Goal: Transaction & Acquisition: Purchase product/service

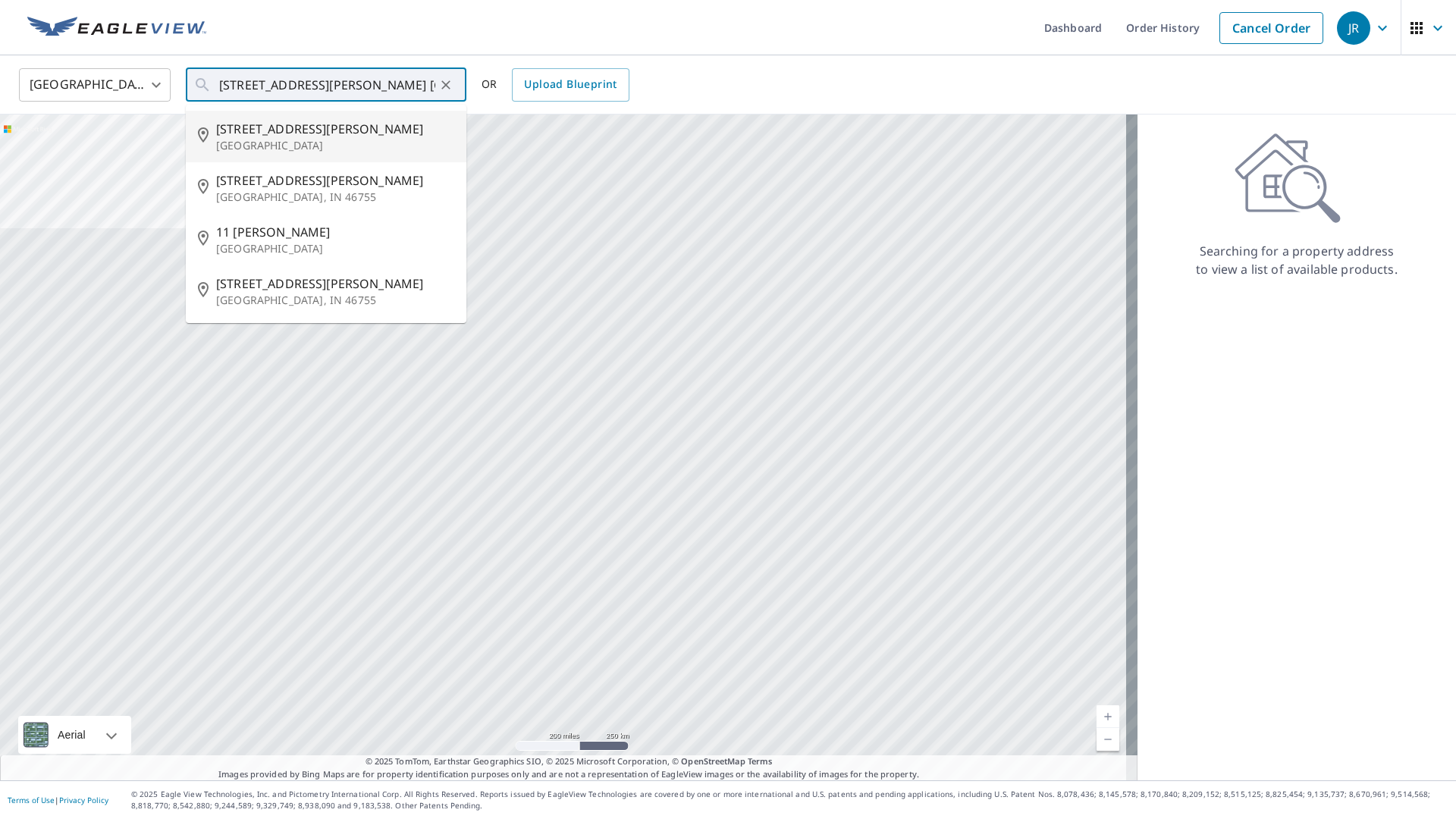
click at [307, 133] on span "[STREET_ADDRESS][PERSON_NAME]" at bounding box center [335, 129] width 238 height 18
type input "[STREET_ADDRESS][PERSON_NAME][PERSON_NAME]"
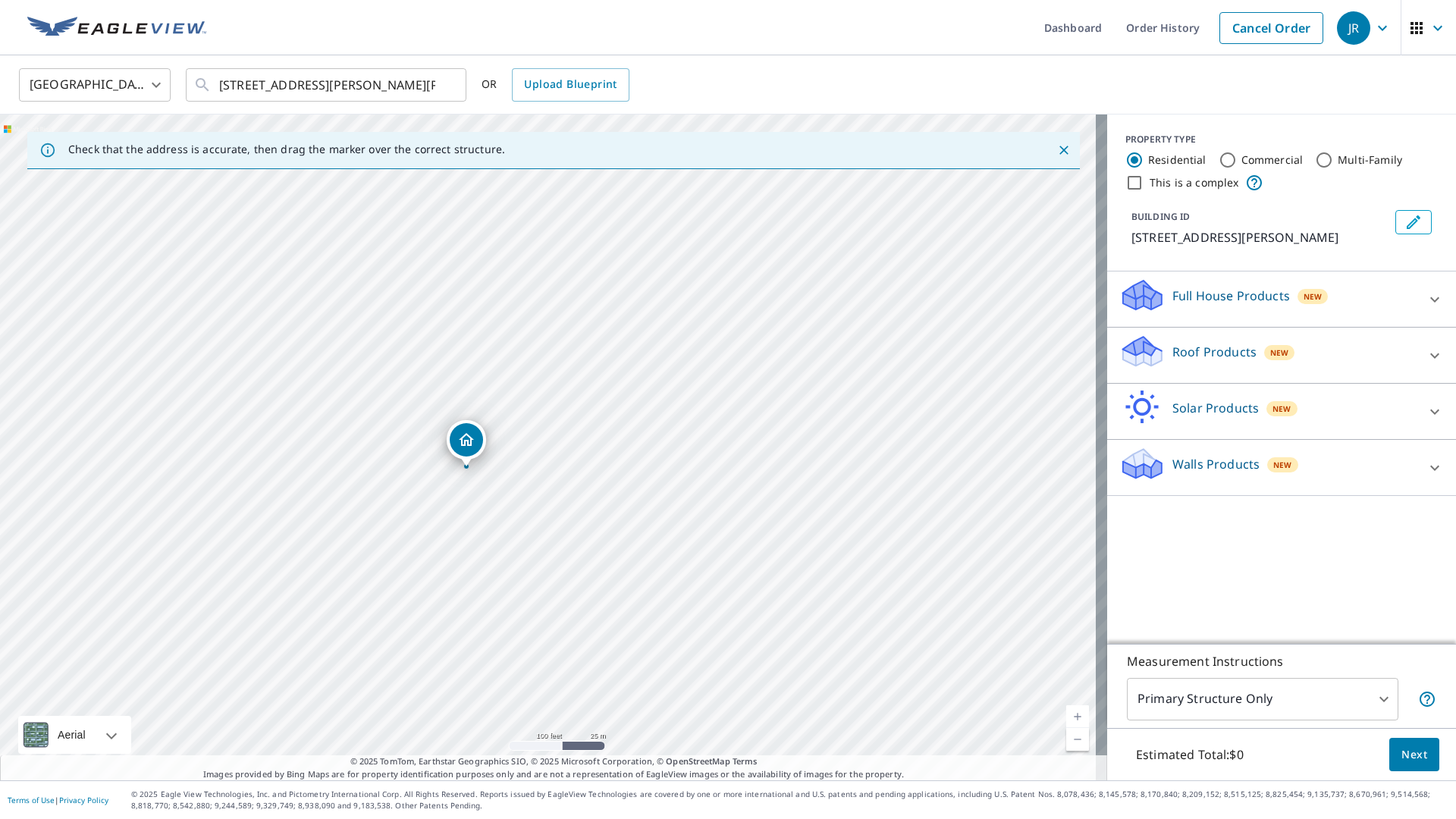
drag, startPoint x: 1127, startPoint y: 364, endPoint x: 1126, endPoint y: 349, distance: 15.0
click at [1127, 361] on icon at bounding box center [1142, 351] width 45 height 35
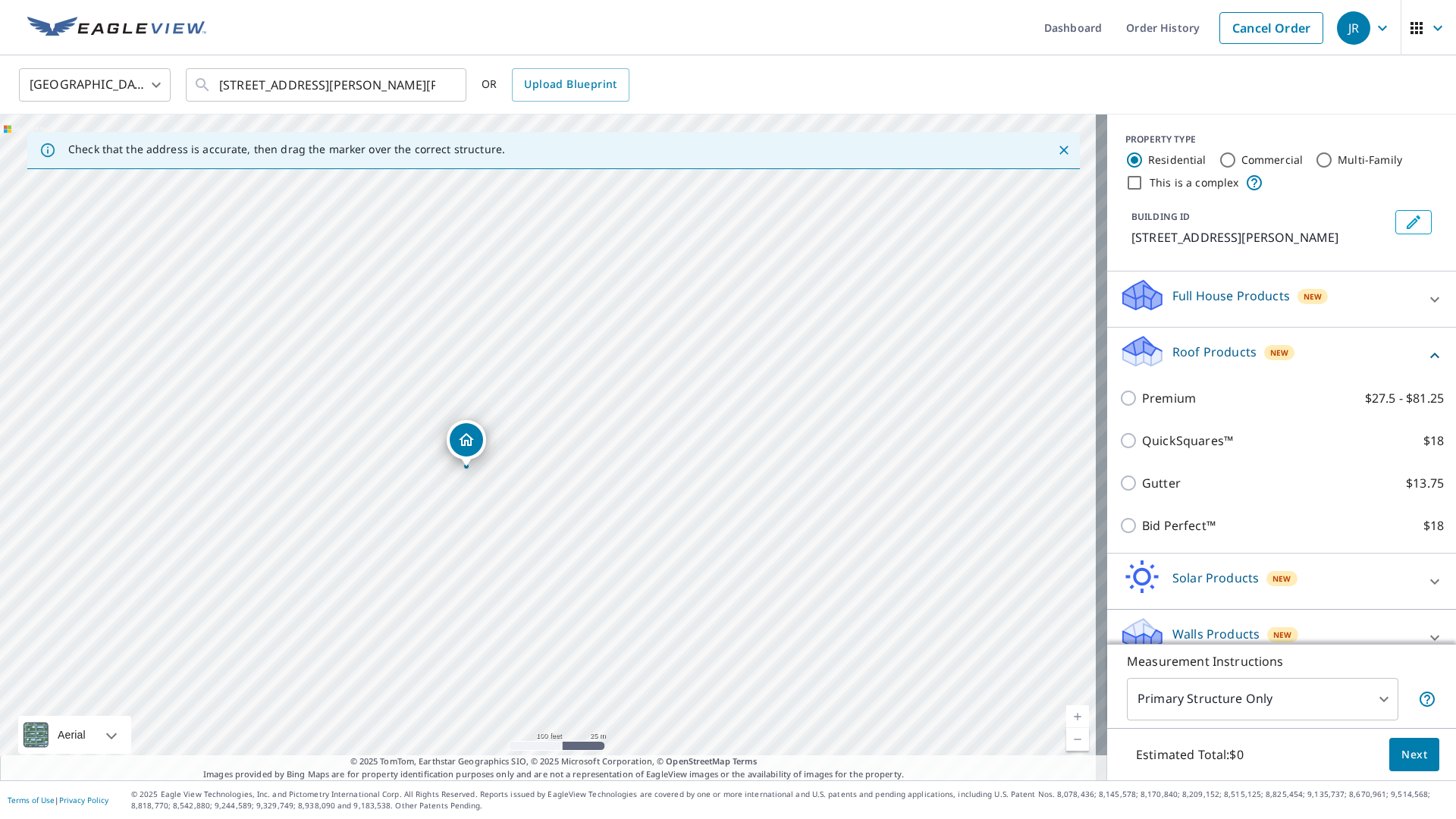
click at [1125, 347] on icon at bounding box center [1139, 346] width 33 height 19
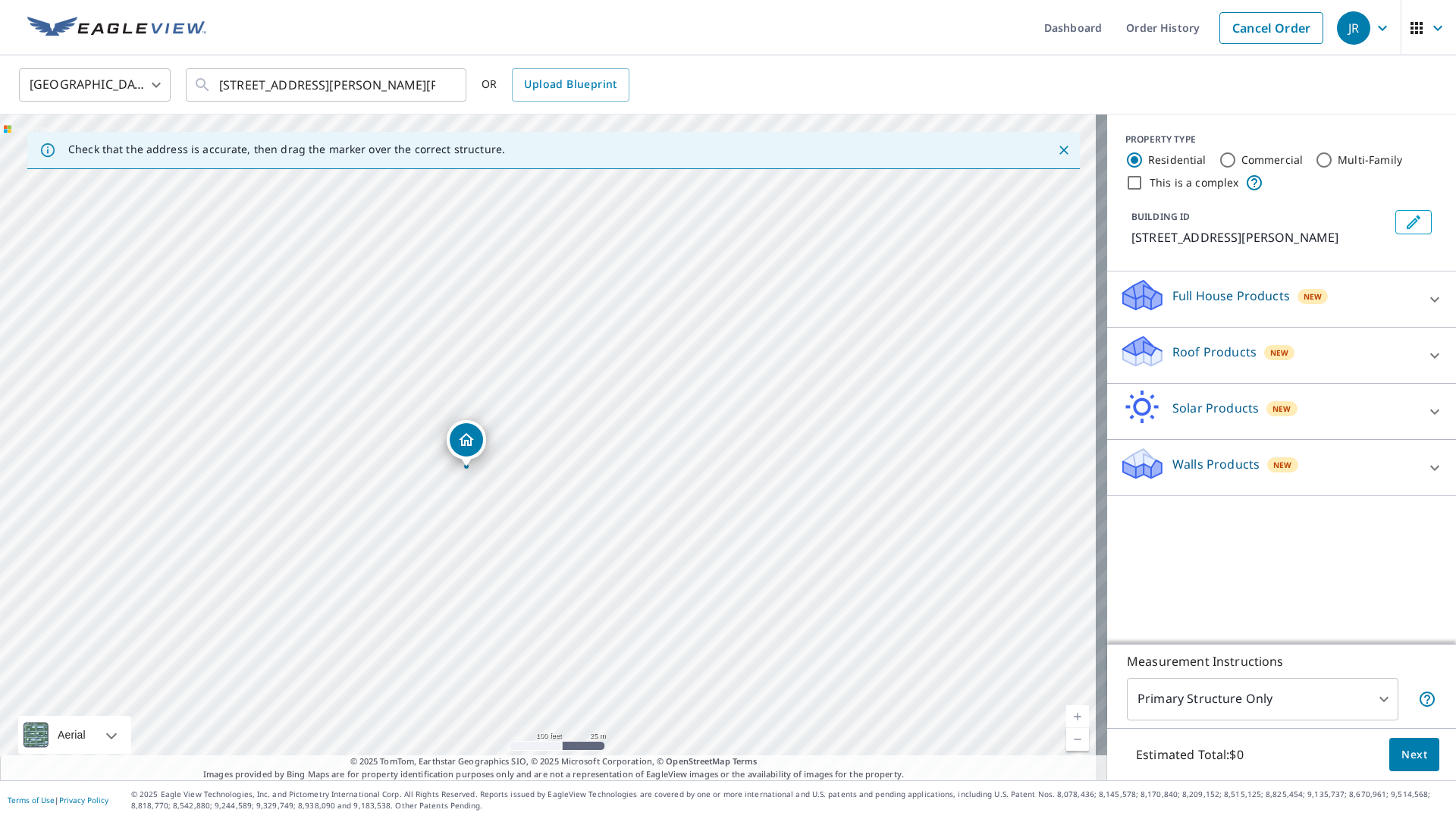
click at [1124, 349] on icon at bounding box center [1143, 346] width 38 height 19
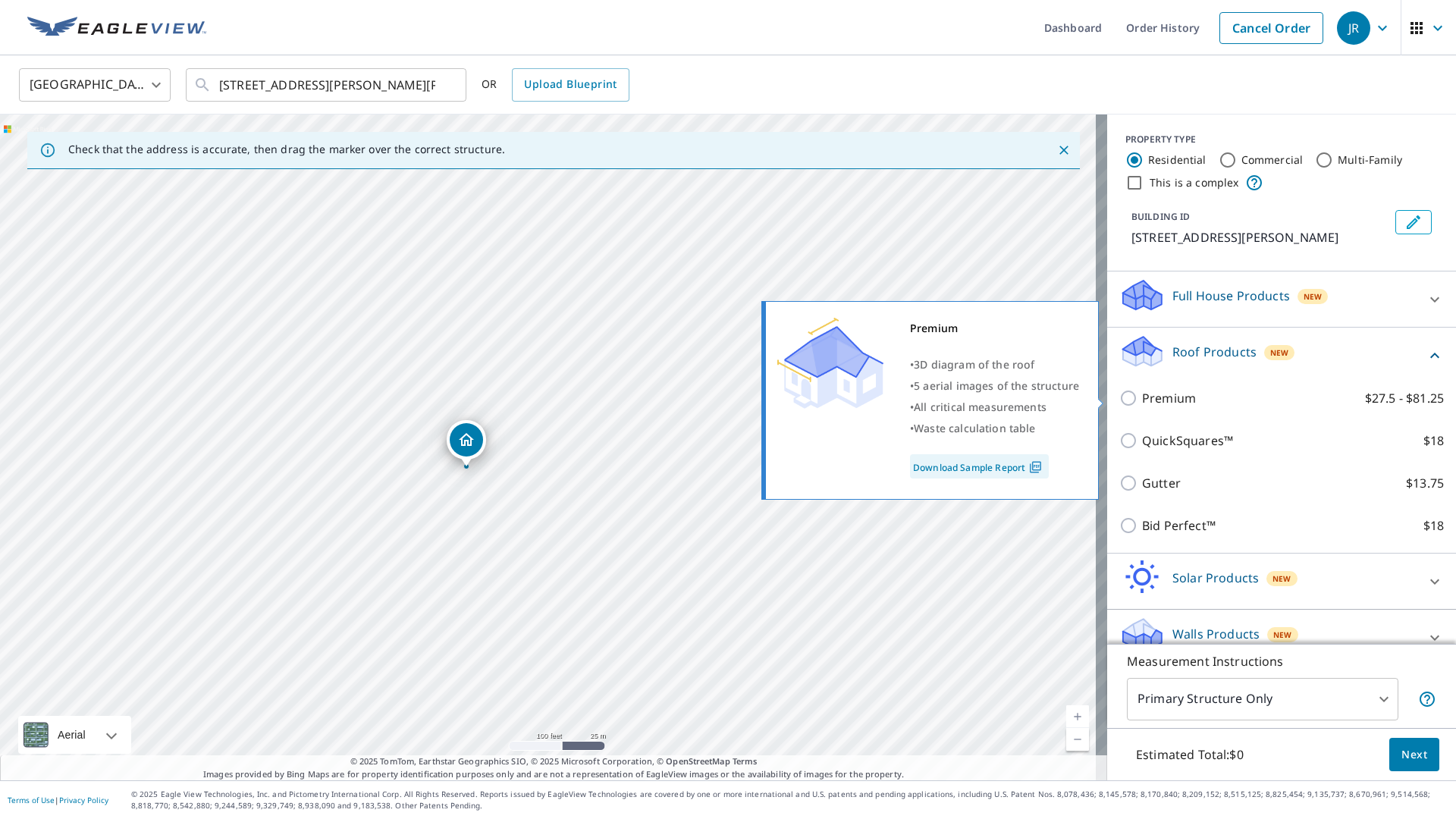
click at [1119, 395] on input "Premium $27.5 - $81.25" at bounding box center [1131, 398] width 23 height 18
checkbox input "true"
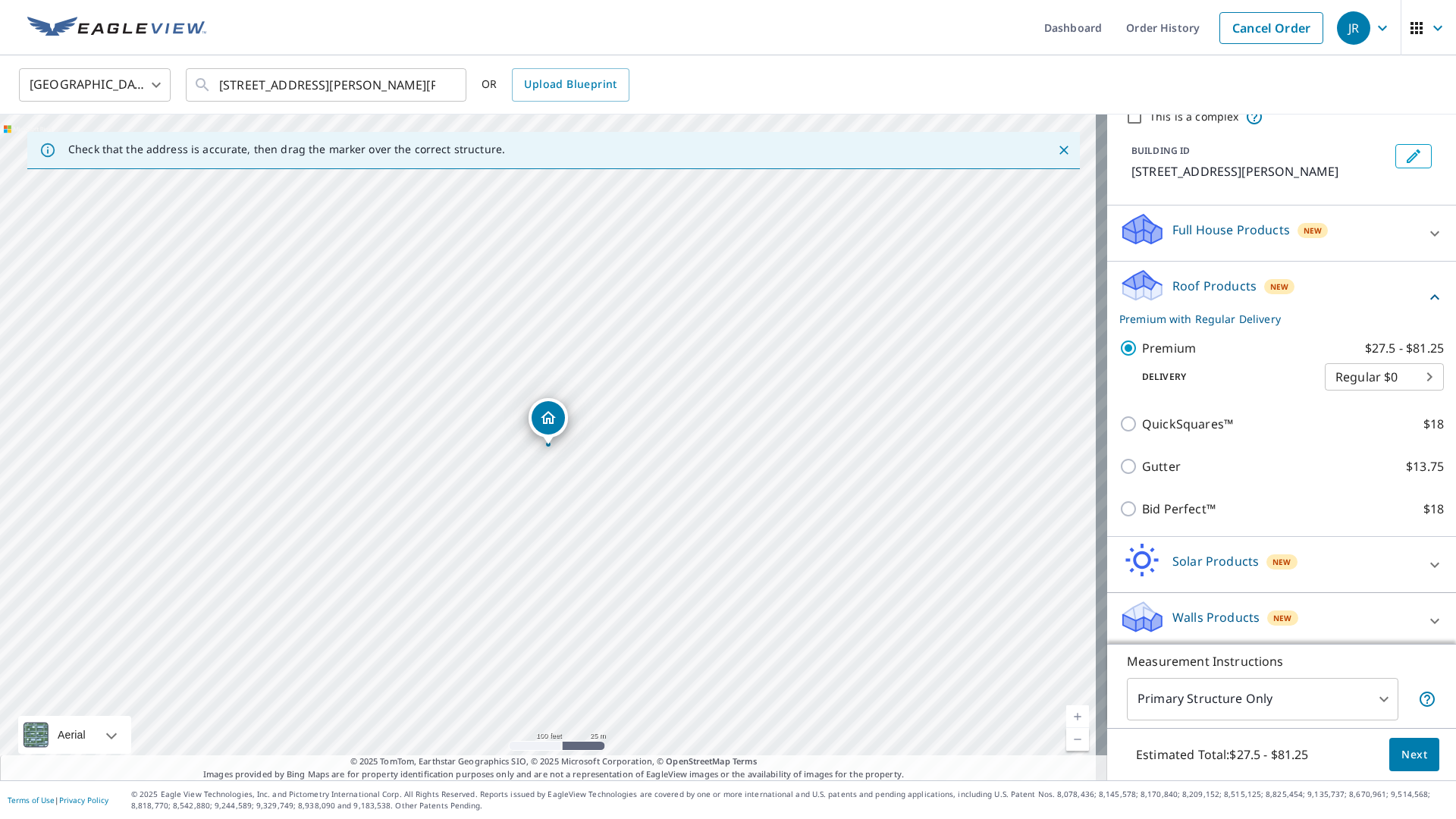
scroll to position [69, 0]
click at [1372, 698] on body "[PERSON_NAME] Dashboard Order History Cancel Order JR United States US ​ [STREE…" at bounding box center [728, 410] width 1456 height 819
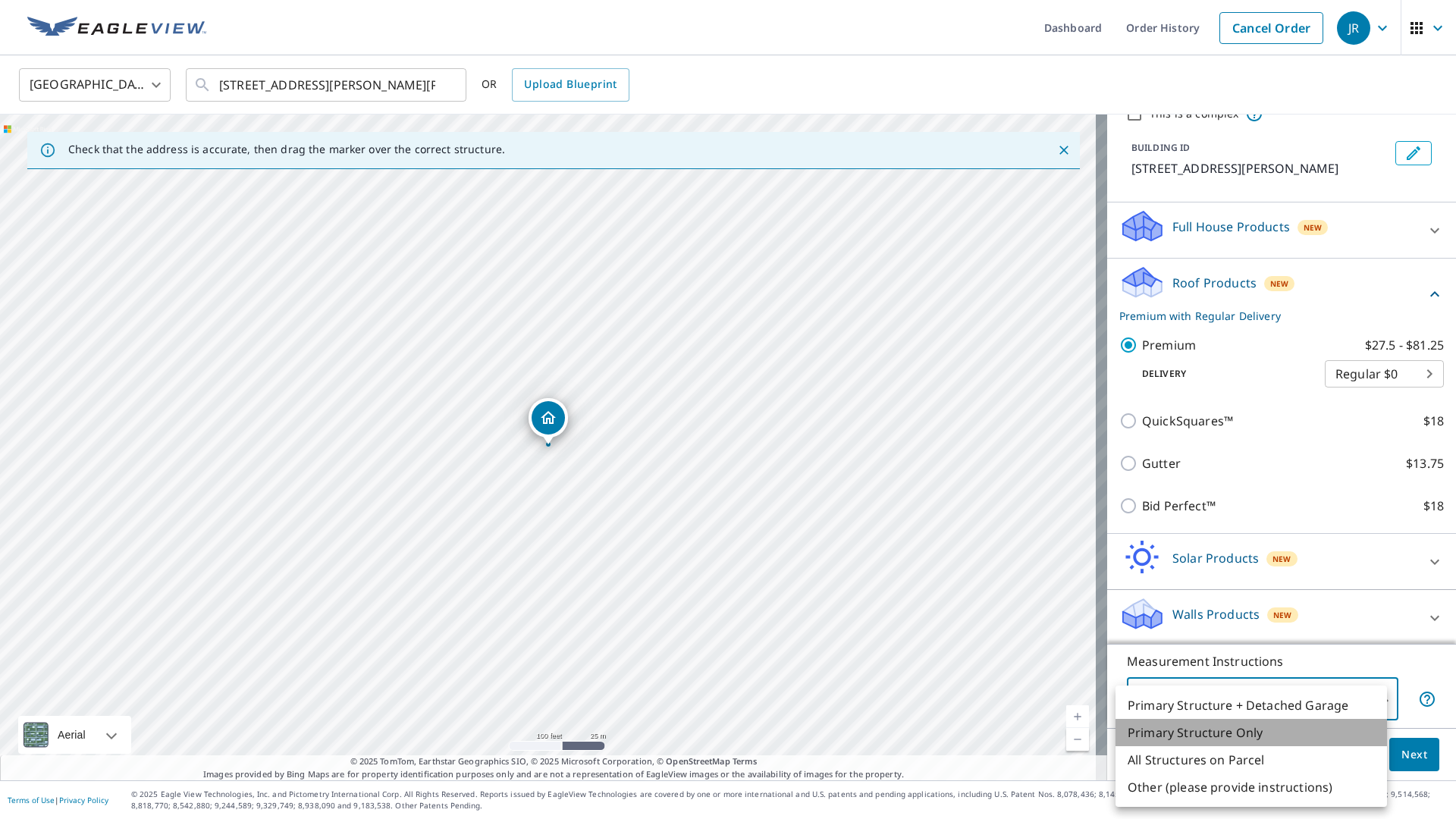
click at [1262, 732] on li "Primary Structure Only" at bounding box center [1251, 733] width 271 height 28
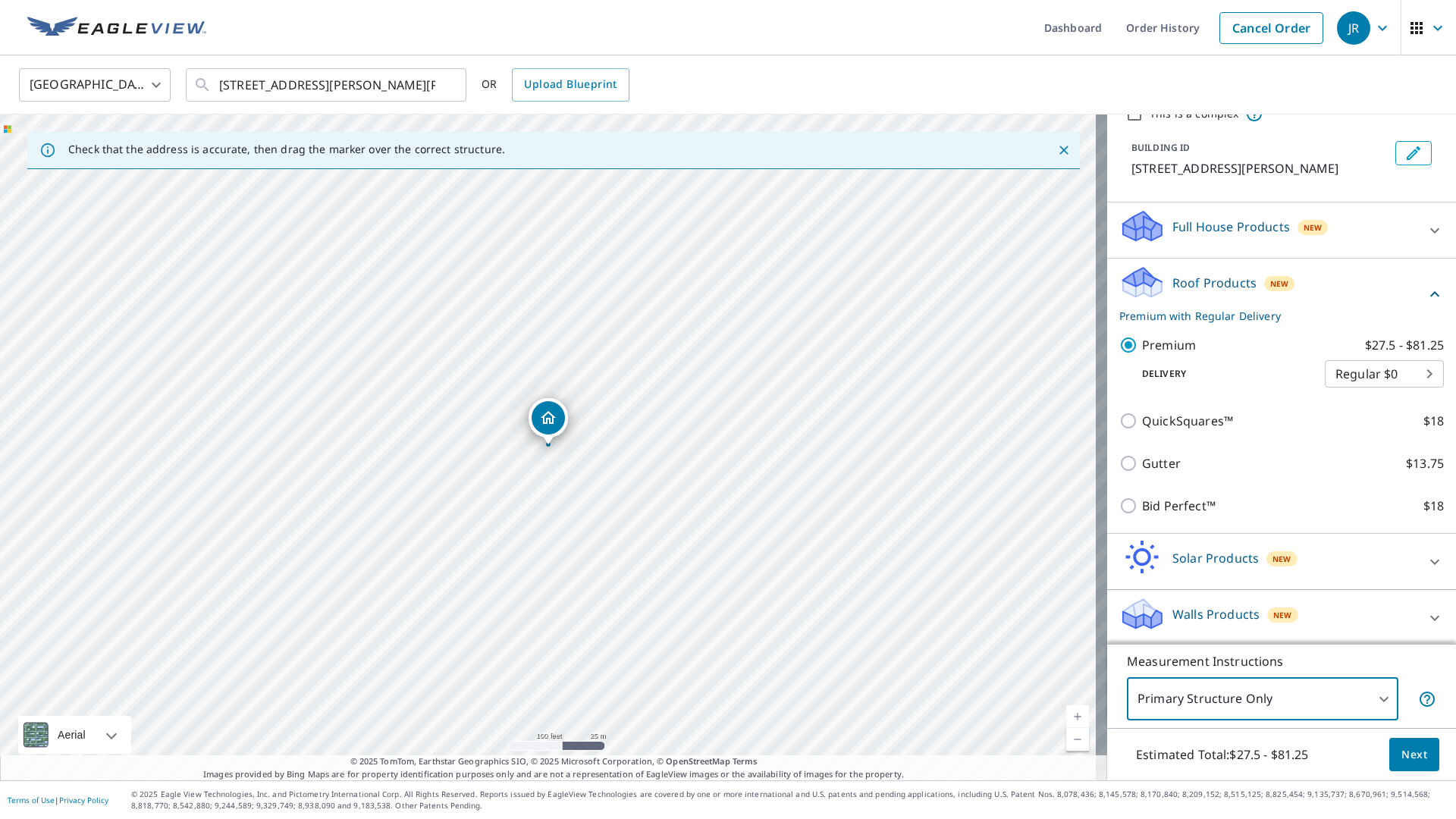
click at [1404, 761] on span "Next" at bounding box center [1415, 754] width 26 height 19
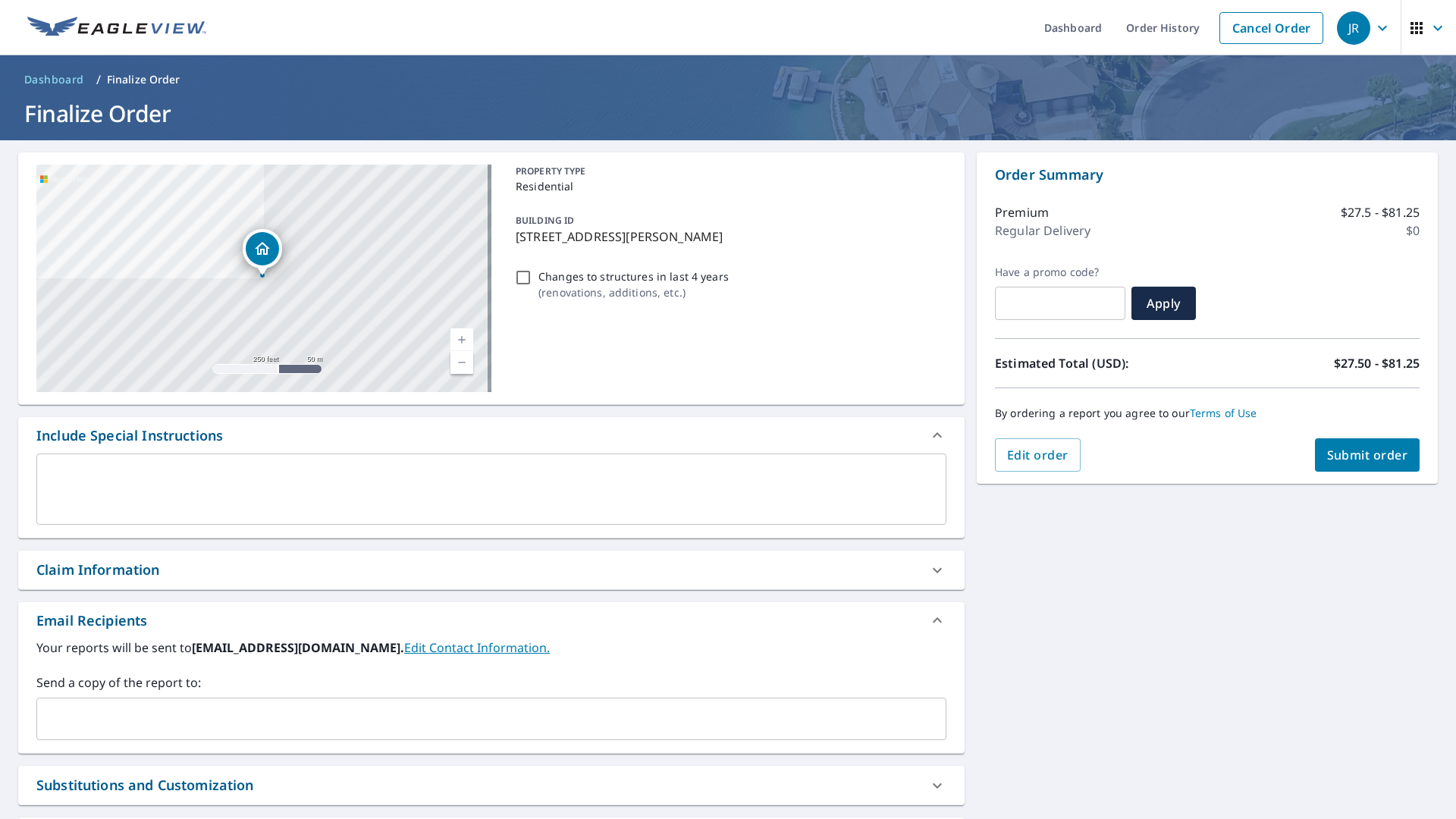
click at [1354, 454] on span "Submit order" at bounding box center [1368, 455] width 81 height 17
